Goal: Task Accomplishment & Management: Use online tool/utility

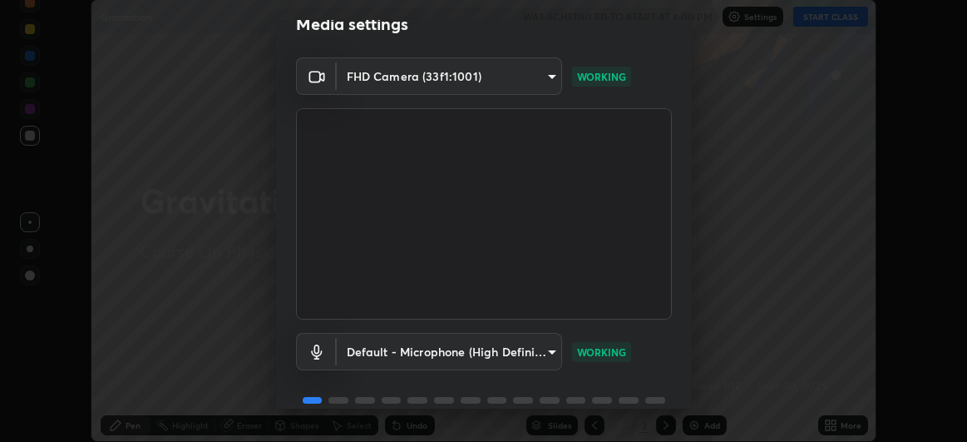
scroll to position [102, 0]
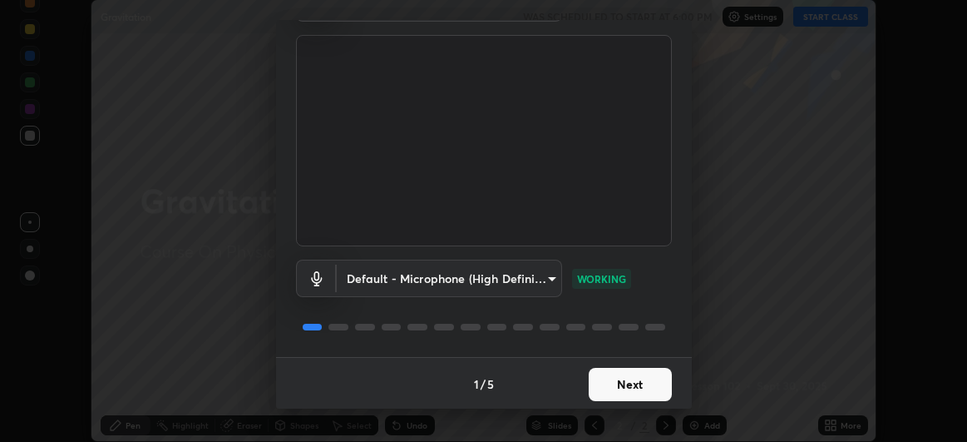
click at [637, 381] on button "Next" at bounding box center [630, 384] width 83 height 33
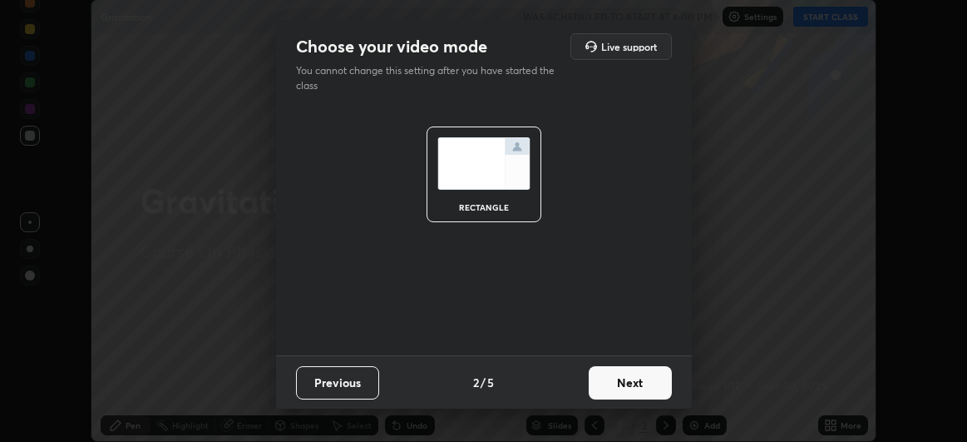
click at [365, 384] on button "Previous" at bounding box center [337, 382] width 83 height 33
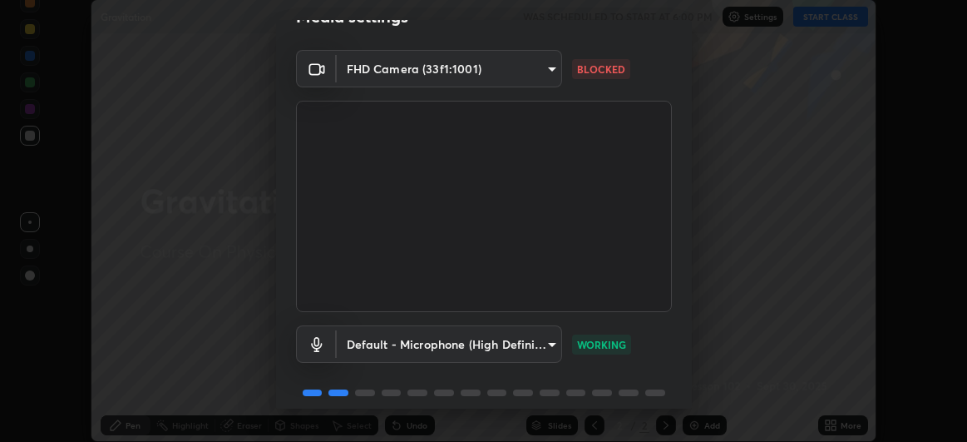
scroll to position [102, 0]
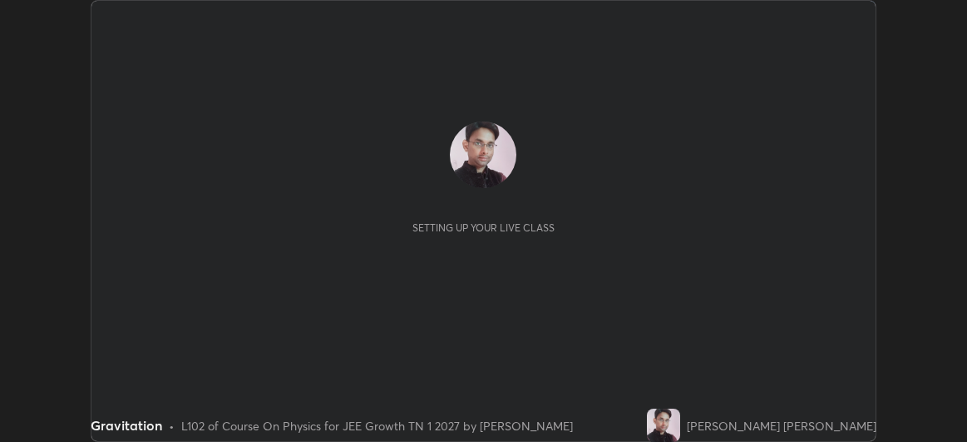
scroll to position [442, 967]
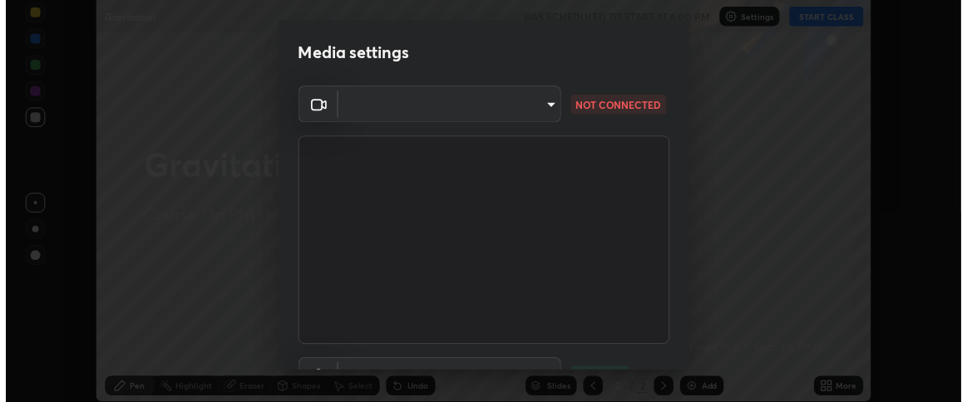
scroll to position [82755, 82190]
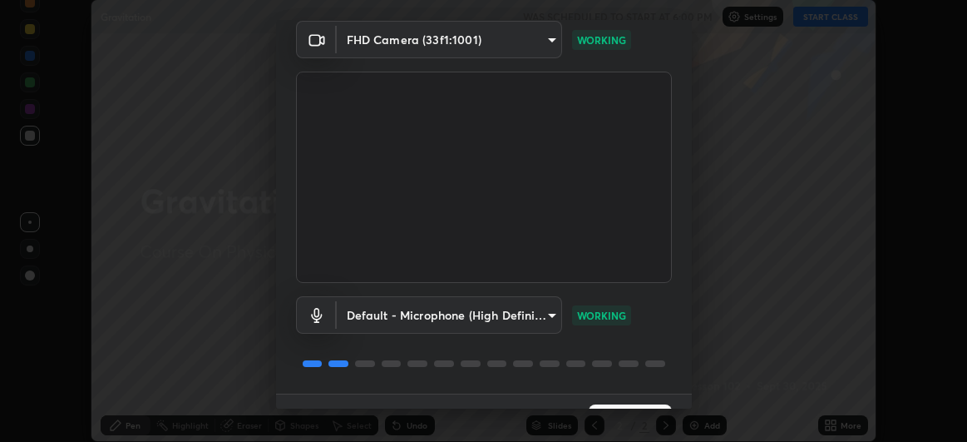
scroll to position [102, 0]
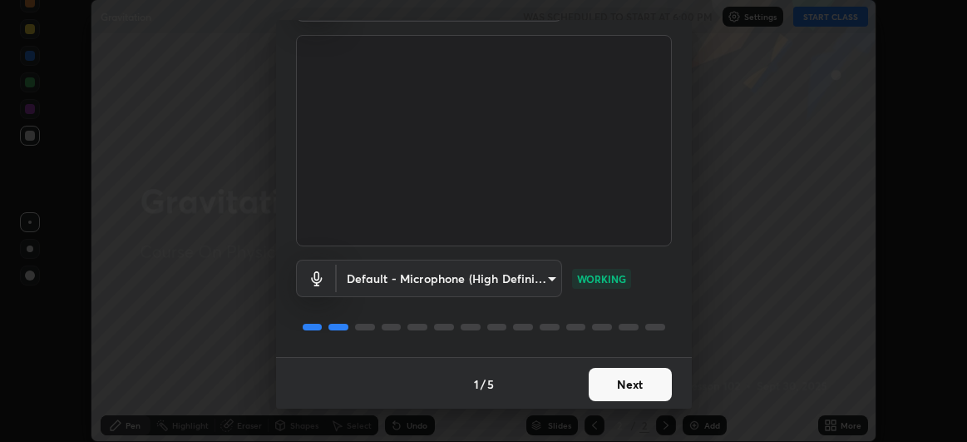
click at [620, 380] on button "Next" at bounding box center [630, 384] width 83 height 33
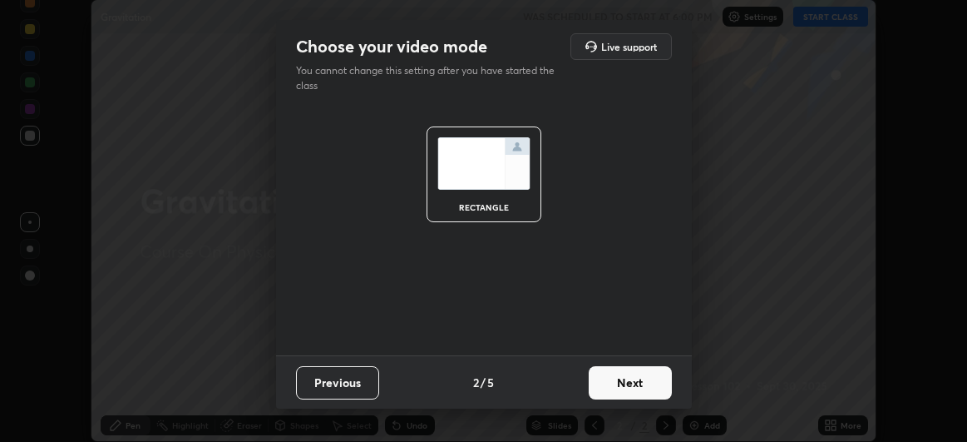
click at [637, 383] on button "Next" at bounding box center [630, 382] width 83 height 33
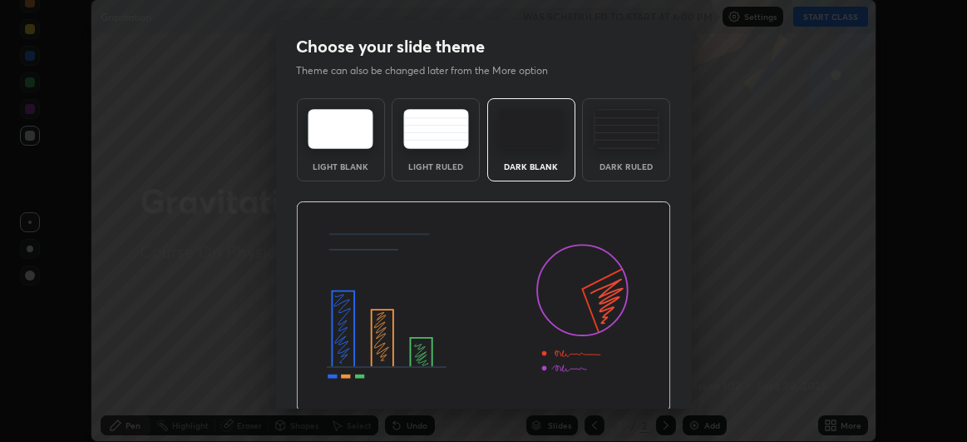
scroll to position [56, 0]
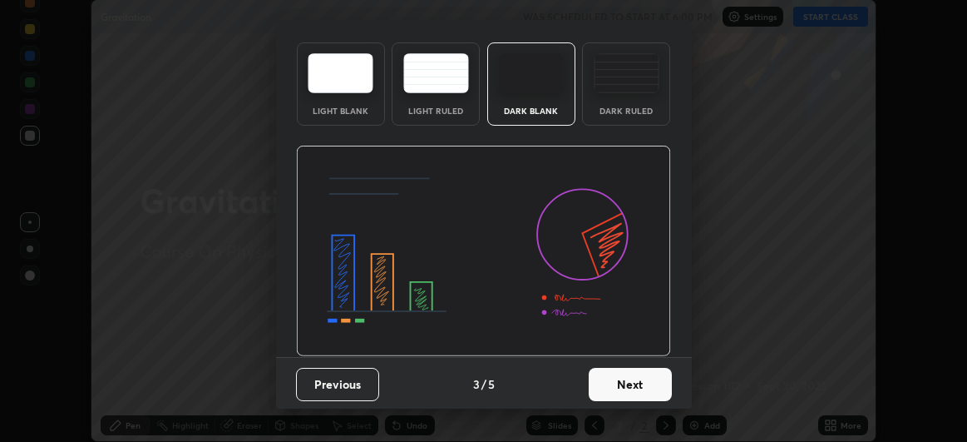
click at [609, 375] on button "Next" at bounding box center [630, 384] width 83 height 33
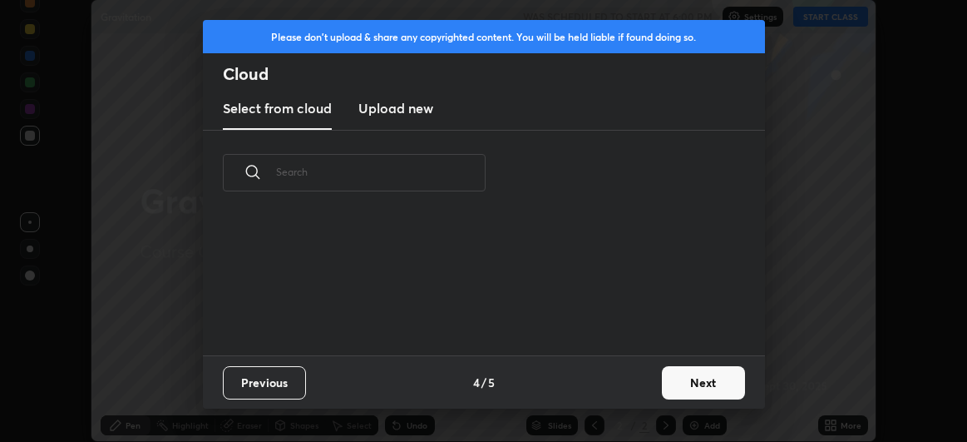
scroll to position [141, 533]
click at [676, 377] on button "Next" at bounding box center [703, 382] width 83 height 33
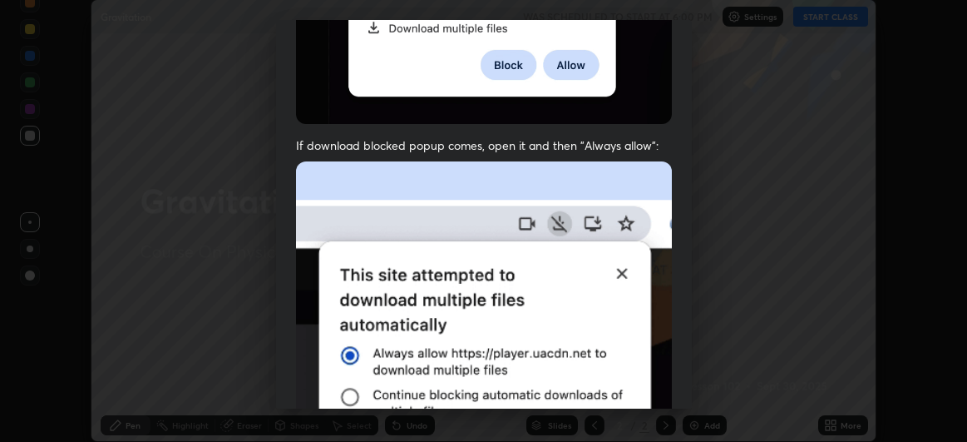
scroll to position [442, 0]
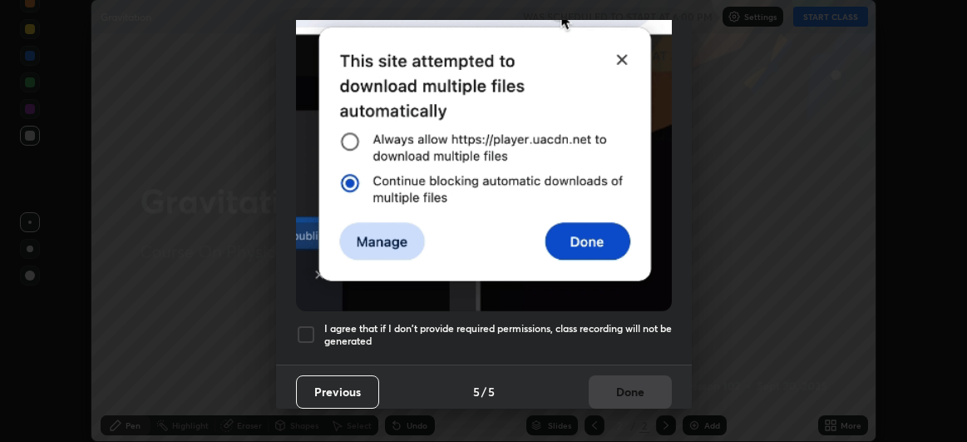
click at [308, 329] on div at bounding box center [306, 334] width 20 height 20
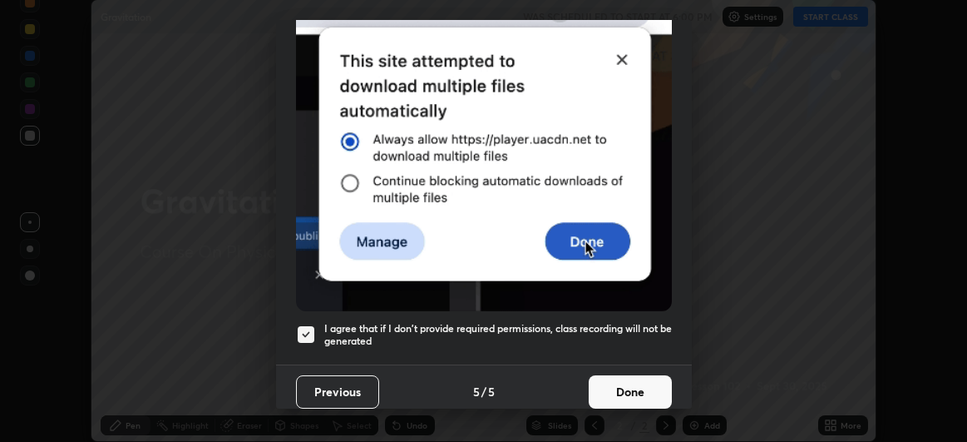
click at [623, 377] on button "Done" at bounding box center [630, 391] width 83 height 33
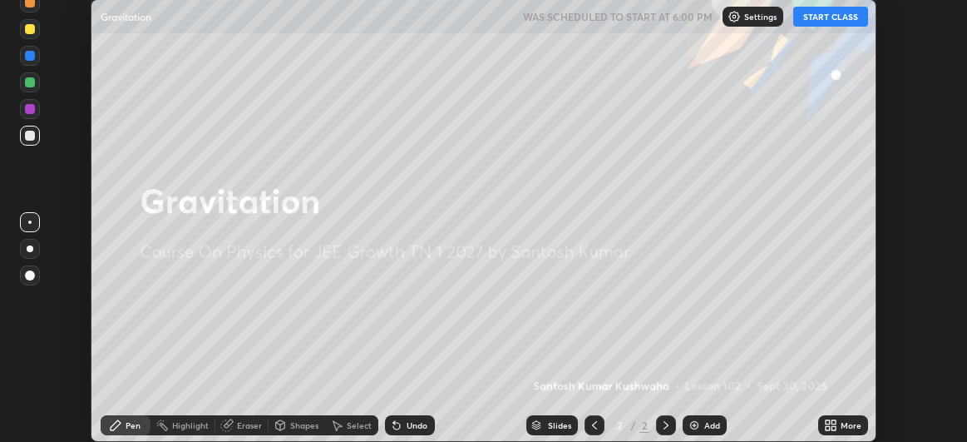
click at [755, 15] on p "Settings" at bounding box center [760, 16] width 32 height 8
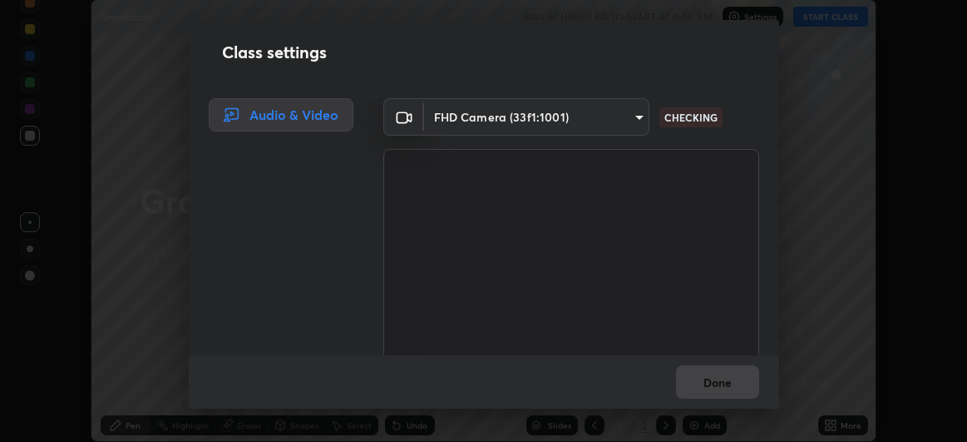
click at [635, 119] on body "Erase all Gravitation WAS SCHEDULED TO START AT 6:00 PM Settings START CLASS Se…" at bounding box center [483, 221] width 967 height 442
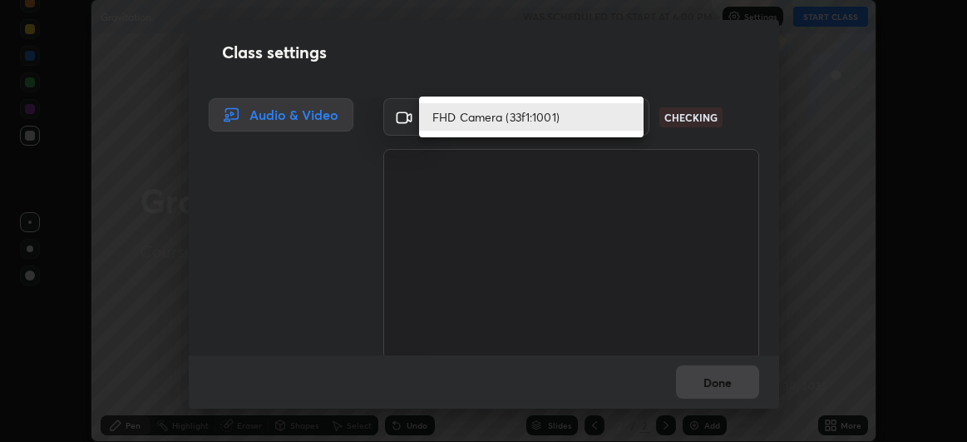
click at [586, 120] on li "FHD Camera (33f1:1001)" at bounding box center [531, 116] width 225 height 27
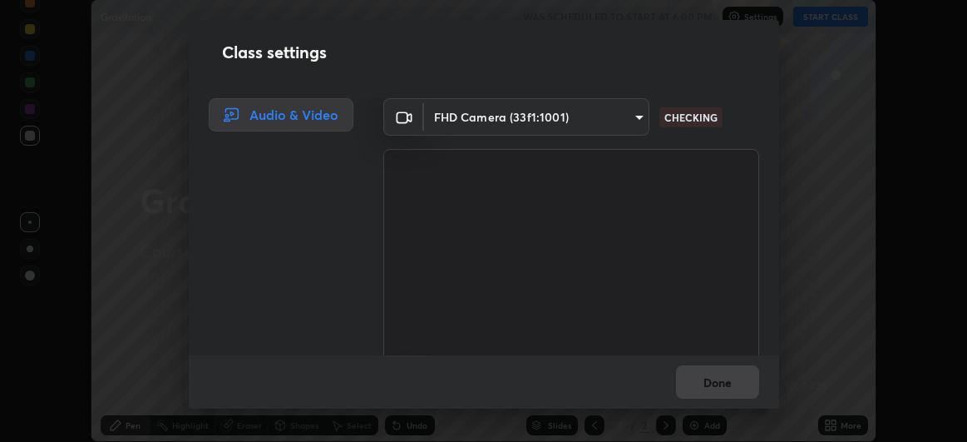
click at [635, 117] on body "Erase all Gravitation WAS SCHEDULED TO START AT 6:00 PM Settings START CLASS Se…" at bounding box center [483, 221] width 967 height 442
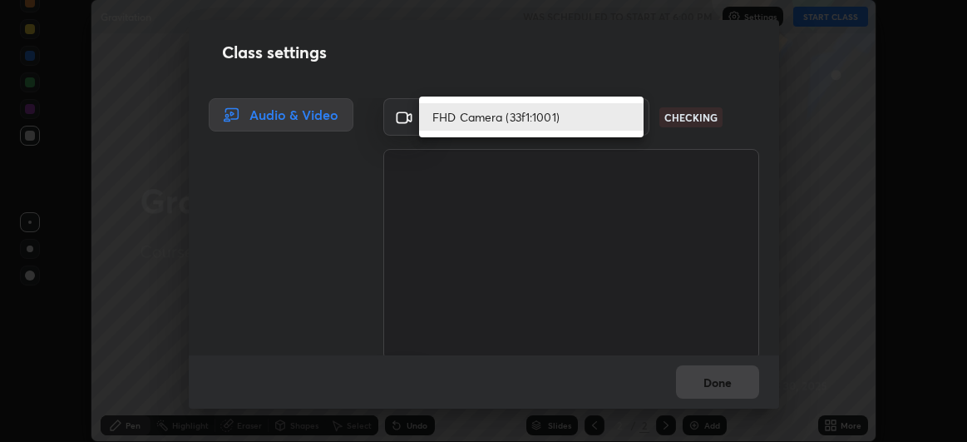
click at [602, 121] on li "FHD Camera (33f1:1001)" at bounding box center [531, 116] width 225 height 27
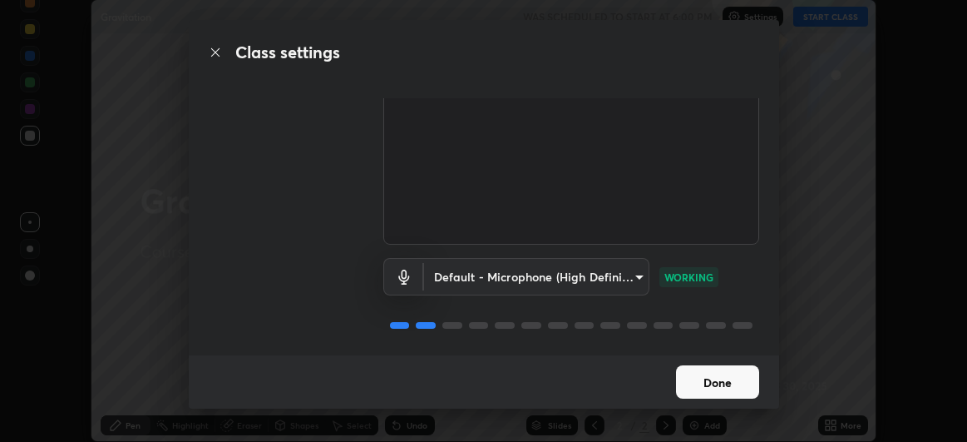
scroll to position [0, 0]
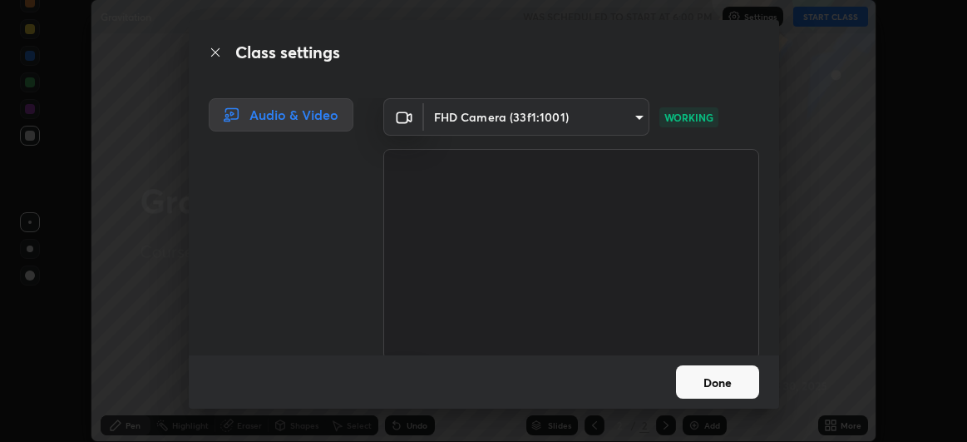
click at [310, 120] on div "Audio & Video" at bounding box center [281, 114] width 145 height 33
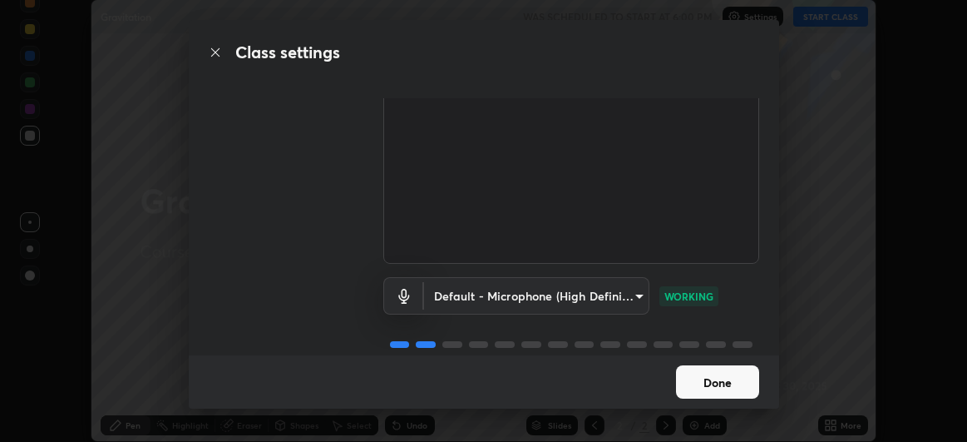
scroll to position [119, 0]
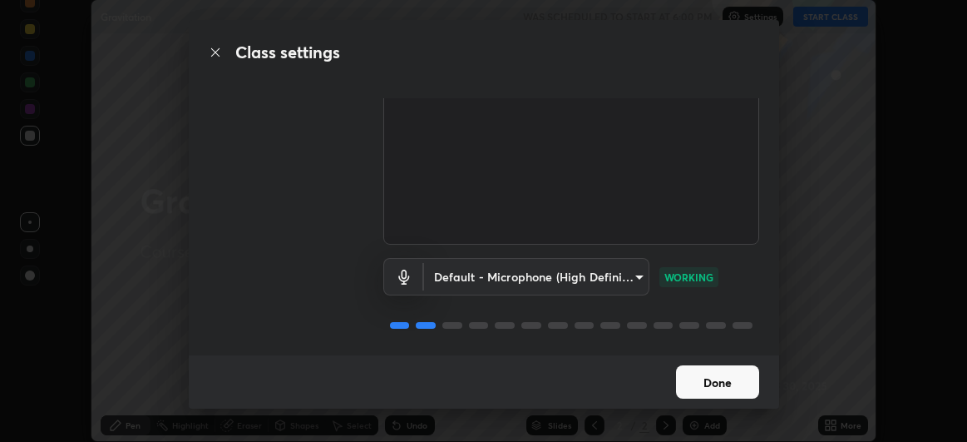
click at [735, 379] on button "Done" at bounding box center [717, 381] width 83 height 33
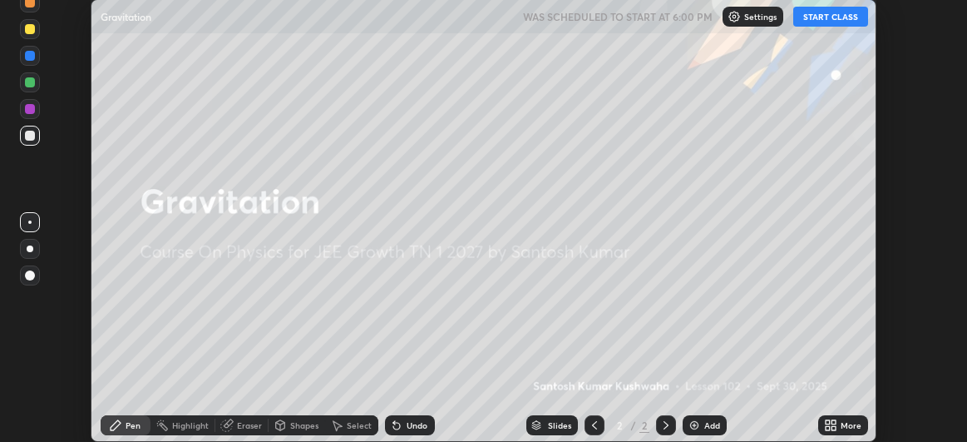
click at [825, 17] on button "START CLASS" at bounding box center [830, 17] width 75 height 20
click at [775, 20] on p "Settings" at bounding box center [768, 16] width 32 height 8
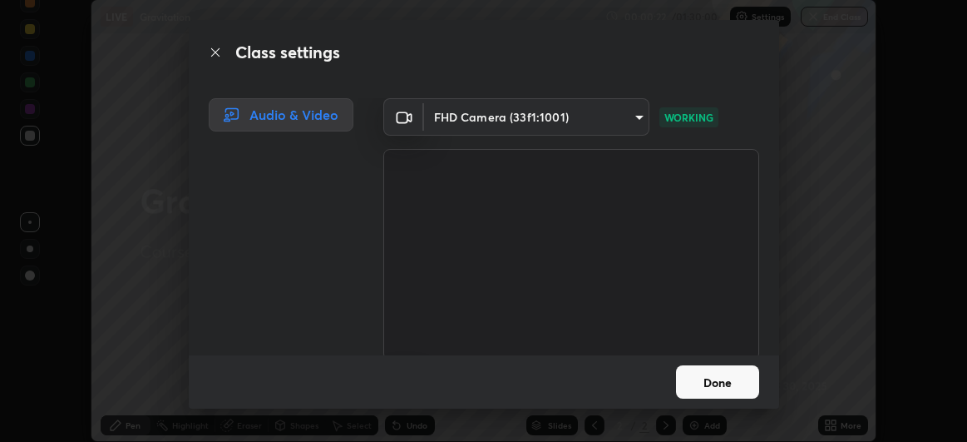
click at [635, 122] on body "Erase all LIVE Gravitation 00:00:22 / 01:30:00 Settings End Class Setting up yo…" at bounding box center [483, 221] width 967 height 442
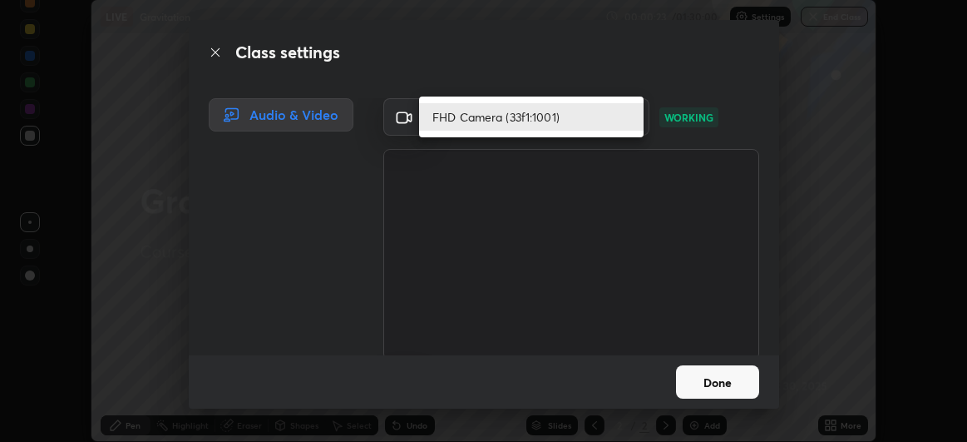
click at [663, 99] on div at bounding box center [483, 221] width 967 height 442
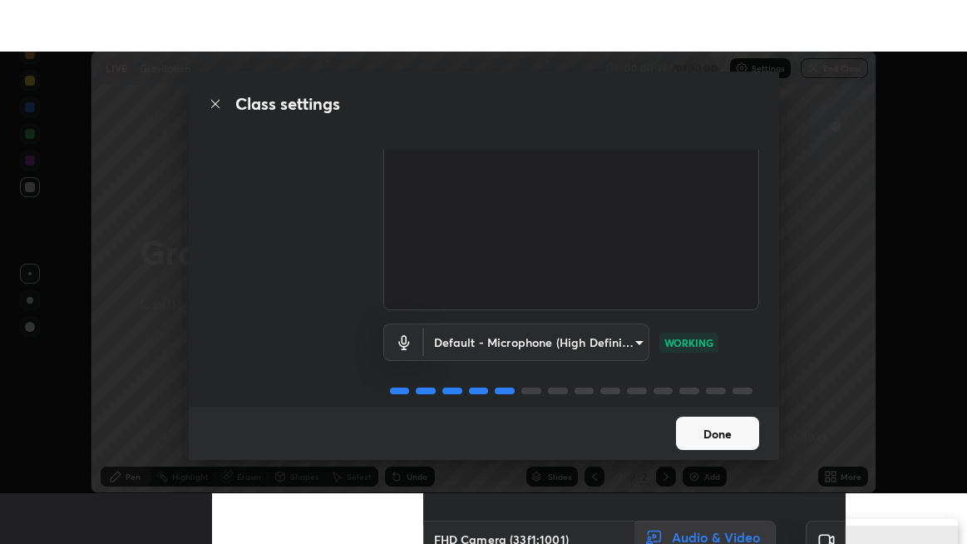
scroll to position [101, 0]
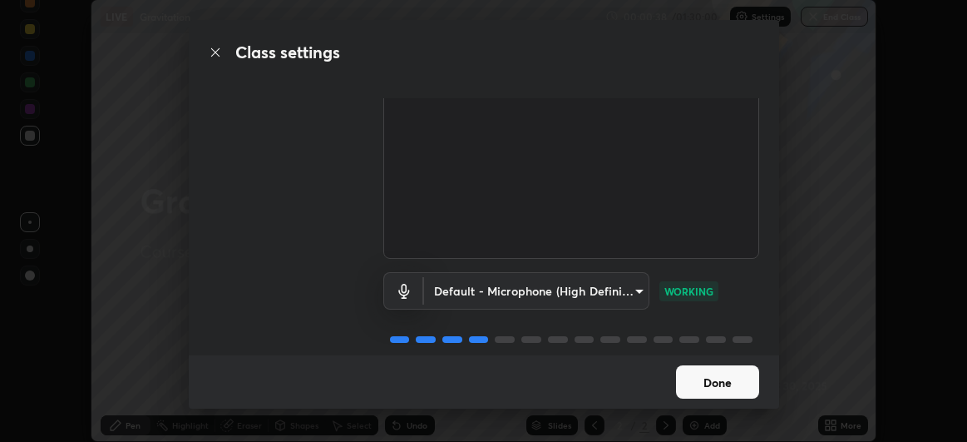
click at [727, 379] on button "Done" at bounding box center [717, 381] width 83 height 33
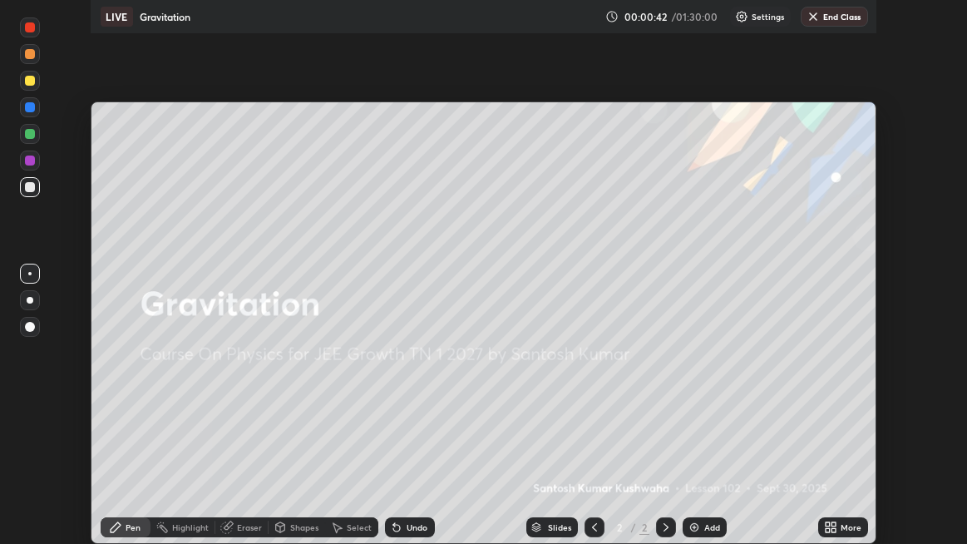
scroll to position [544, 967]
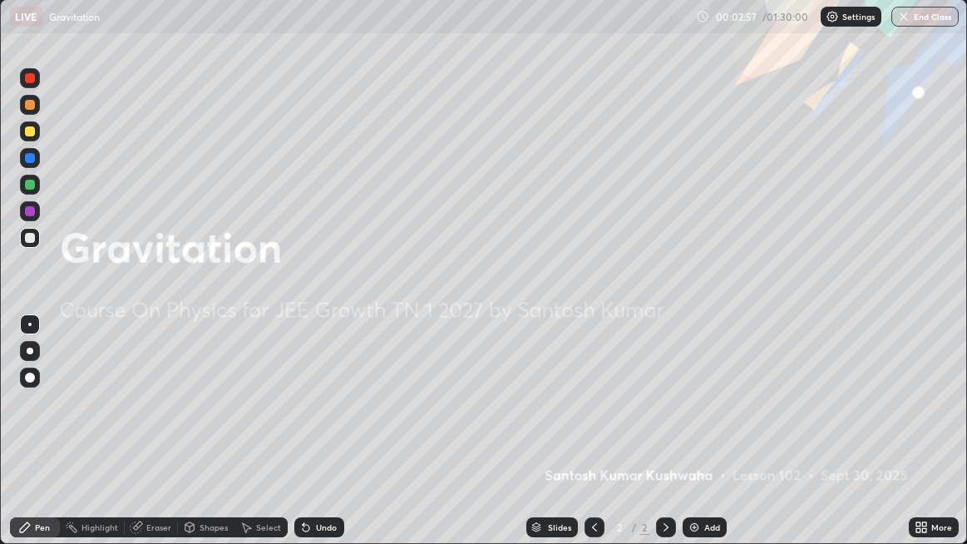
click at [845, 25] on div "Settings" at bounding box center [851, 17] width 61 height 20
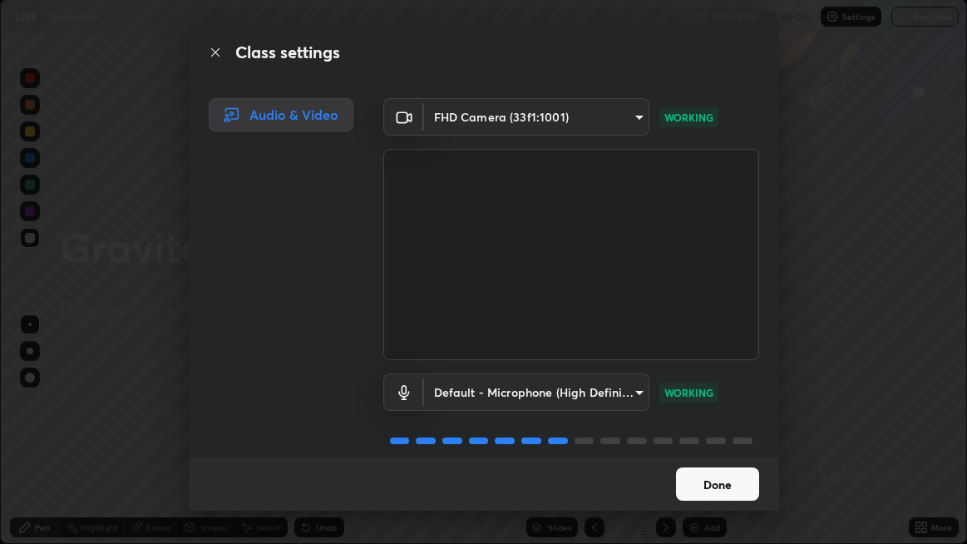
click at [725, 441] on button "Done" at bounding box center [717, 483] width 83 height 33
